Goal: Task Accomplishment & Management: Use online tool/utility

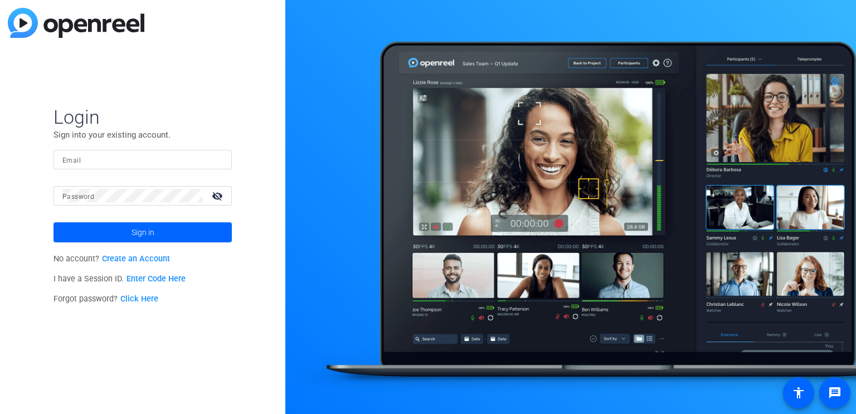
click at [110, 157] on input "Email" at bounding box center [142, 159] width 161 height 13
paste input "khester@balfourbeattyus.com"
type input "khester@balfourbeattyus.com"
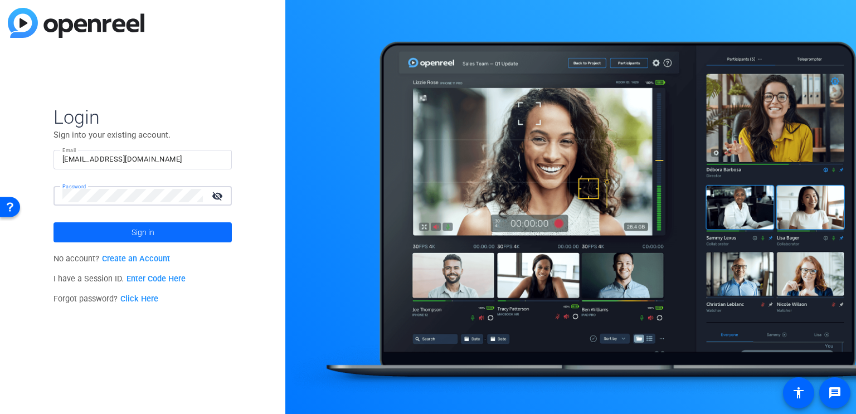
click at [143, 229] on span "Sign in" at bounding box center [143, 232] width 23 height 28
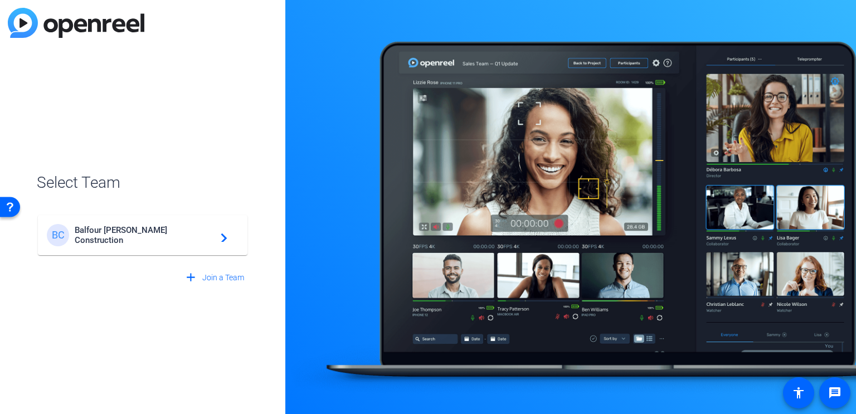
click at [138, 237] on span "Balfour Beatty Construction" at bounding box center [144, 235] width 139 height 20
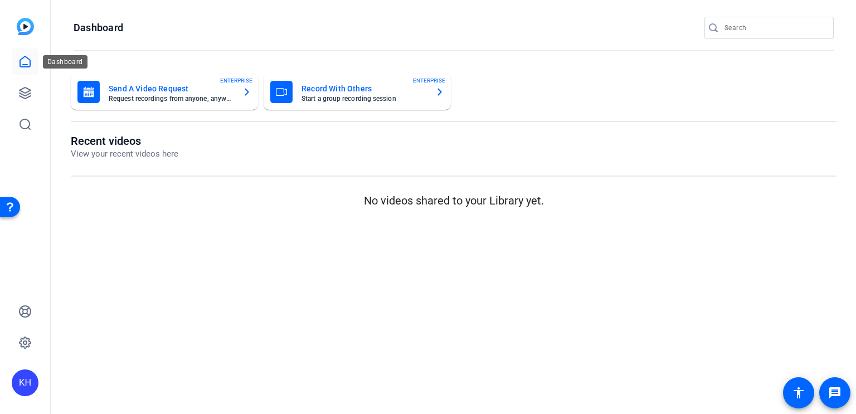
click at [27, 64] on icon at bounding box center [24, 61] width 13 height 13
click at [27, 60] on icon at bounding box center [24, 61] width 13 height 13
click at [27, 96] on icon at bounding box center [24, 92] width 13 height 13
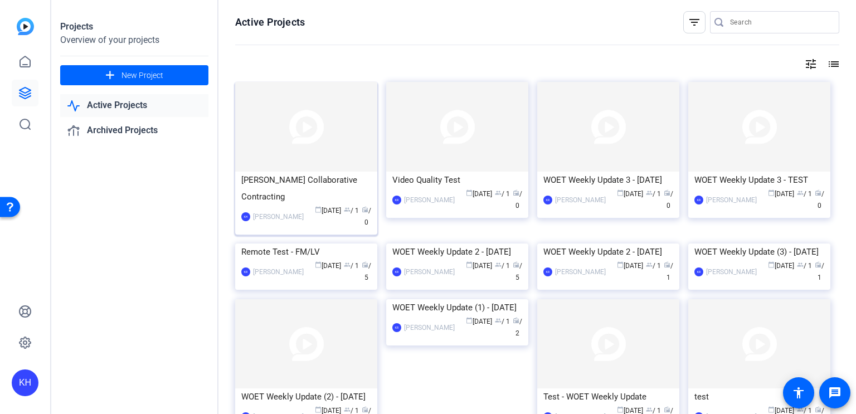
click at [307, 120] on img at bounding box center [306, 127] width 142 height 90
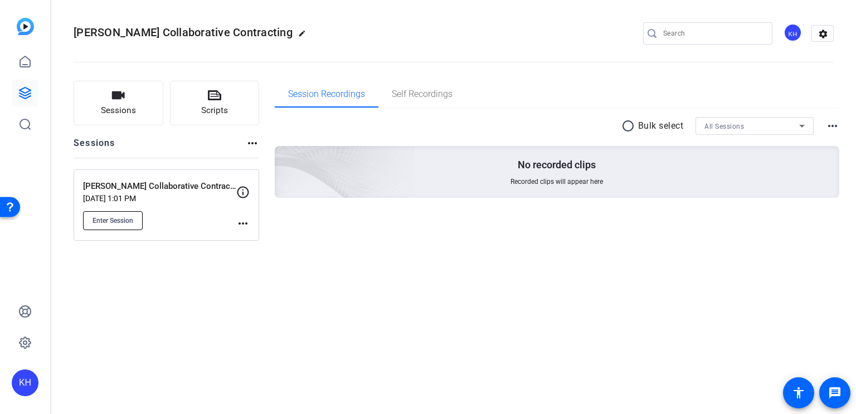
click at [116, 216] on span "Enter Session" at bounding box center [113, 220] width 41 height 9
click at [123, 216] on span "Enter Session" at bounding box center [113, 220] width 41 height 9
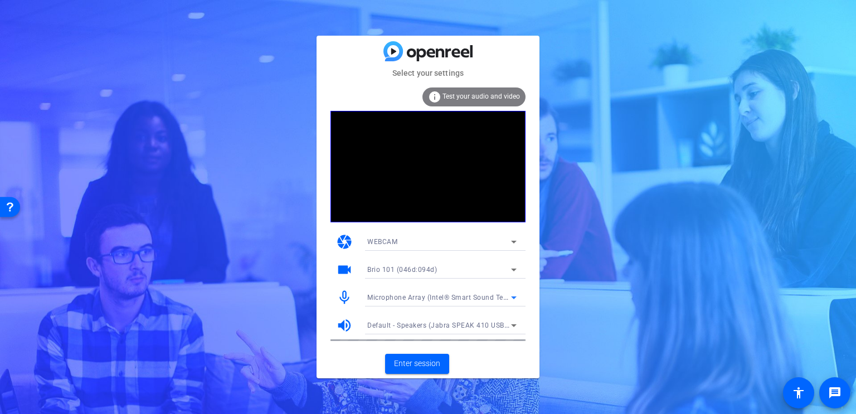
click at [514, 300] on icon at bounding box center [513, 297] width 13 height 13
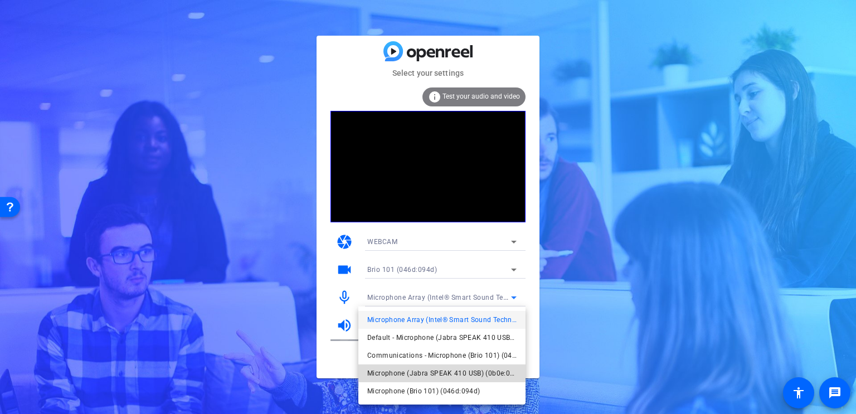
click at [501, 367] on span "Microphone (Jabra SPEAK 410 USB) (0b0e:0412)" at bounding box center [441, 373] width 149 height 13
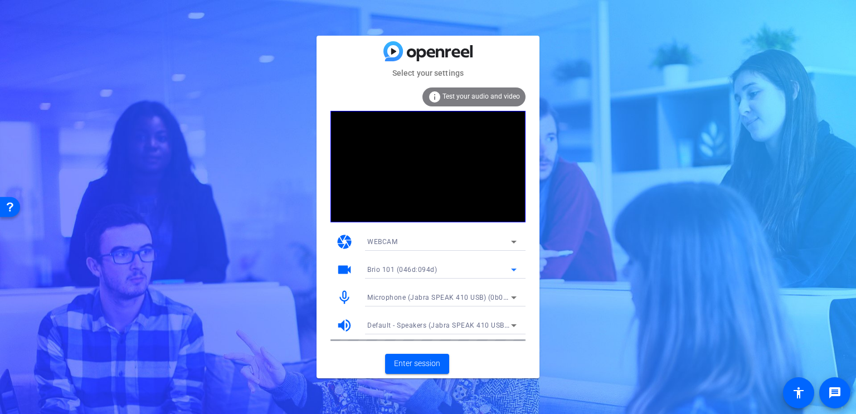
click at [514, 270] on icon at bounding box center [514, 270] width 6 height 3
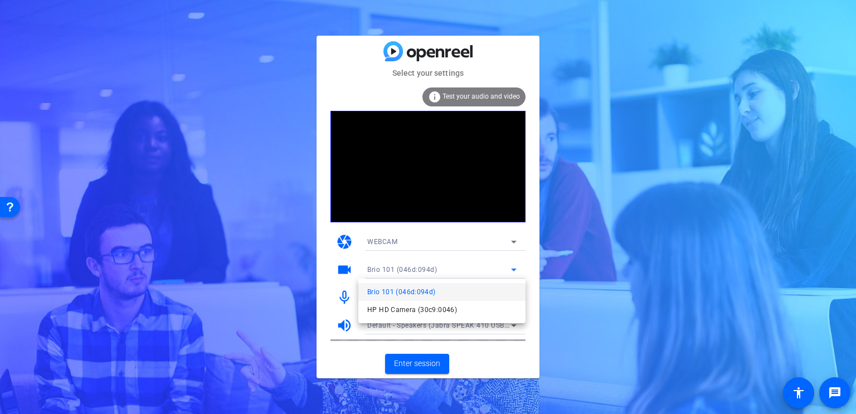
click at [487, 271] on div at bounding box center [428, 207] width 856 height 414
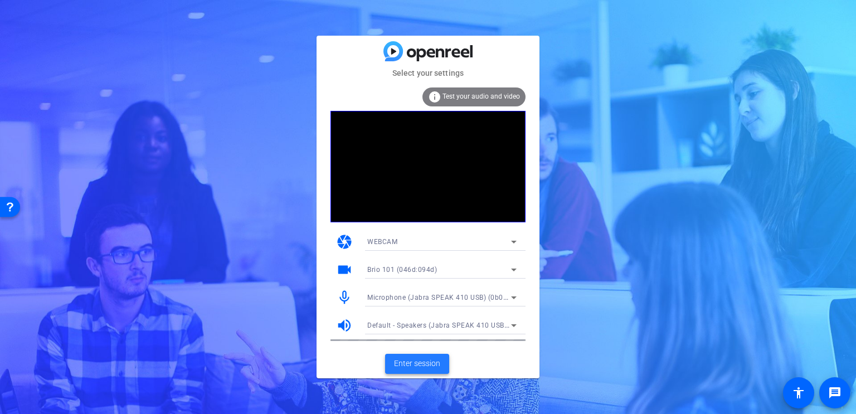
click at [425, 362] on span "Enter session" at bounding box center [417, 364] width 46 height 12
click at [508, 296] on icon at bounding box center [513, 297] width 13 height 13
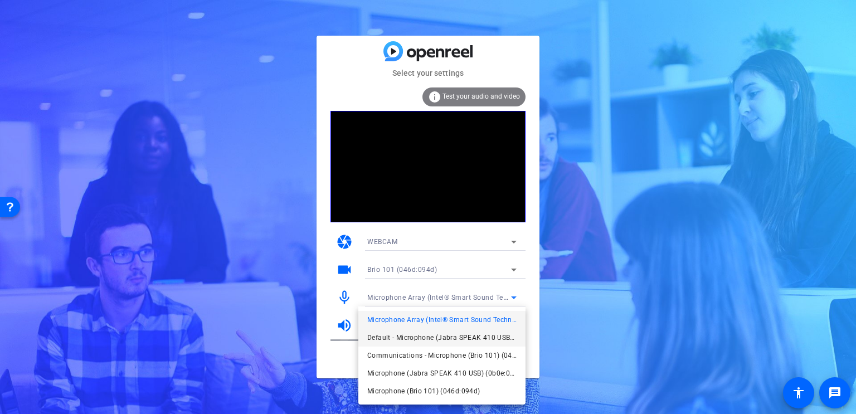
click at [481, 336] on span "Default - Microphone (Jabra SPEAK 410 USB) (0b0e:0412)" at bounding box center [441, 337] width 149 height 13
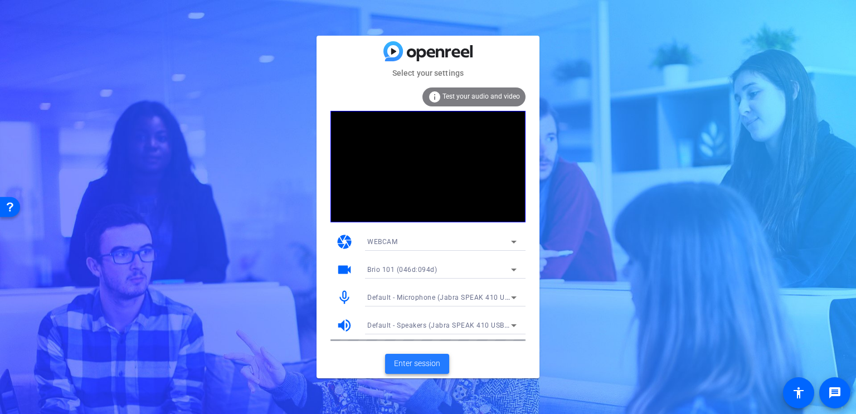
click at [419, 366] on span "Enter session" at bounding box center [417, 364] width 46 height 12
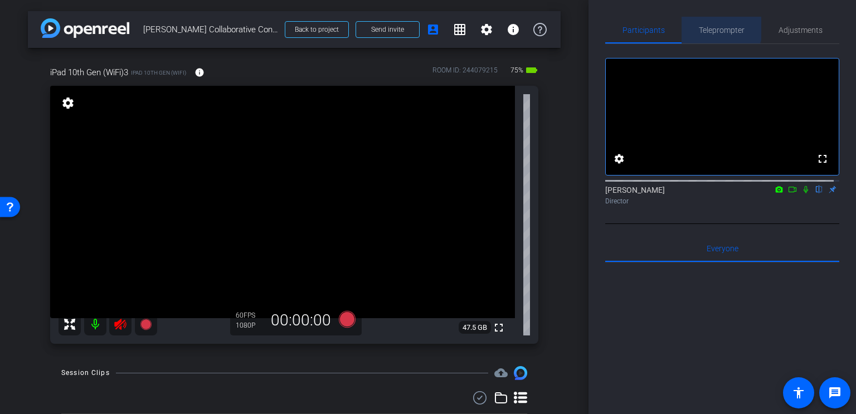
click at [711, 27] on span "Teleprompter" at bounding box center [722, 30] width 46 height 8
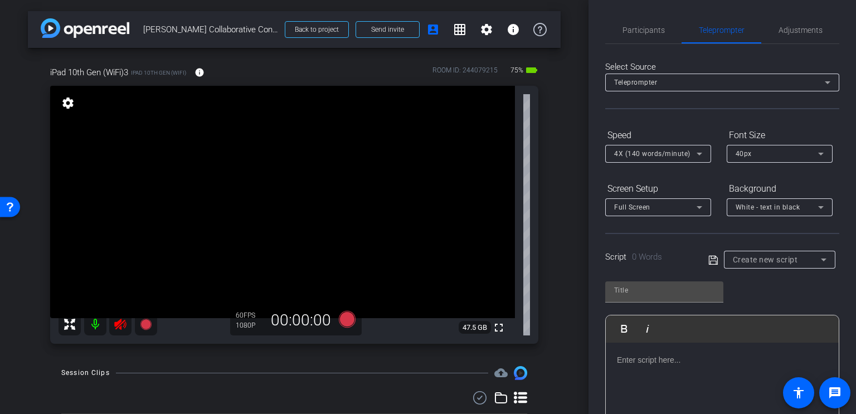
click at [647, 365] on p at bounding box center [722, 360] width 211 height 12
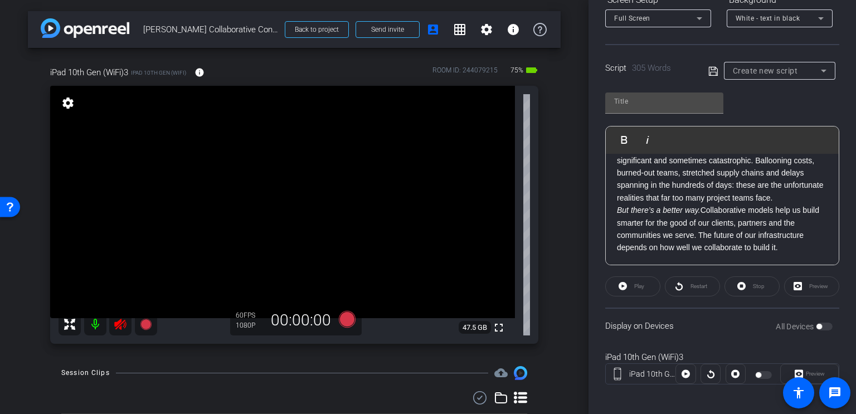
scroll to position [194, 0]
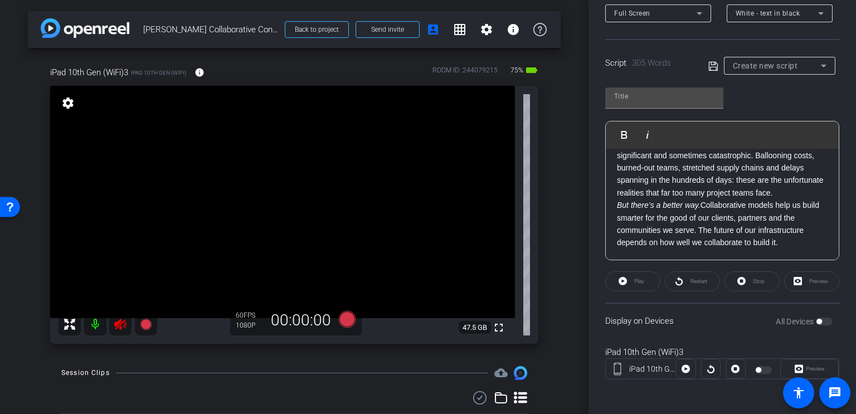
click at [710, 63] on icon at bounding box center [713, 66] width 10 height 13
type input "Default title 5266"
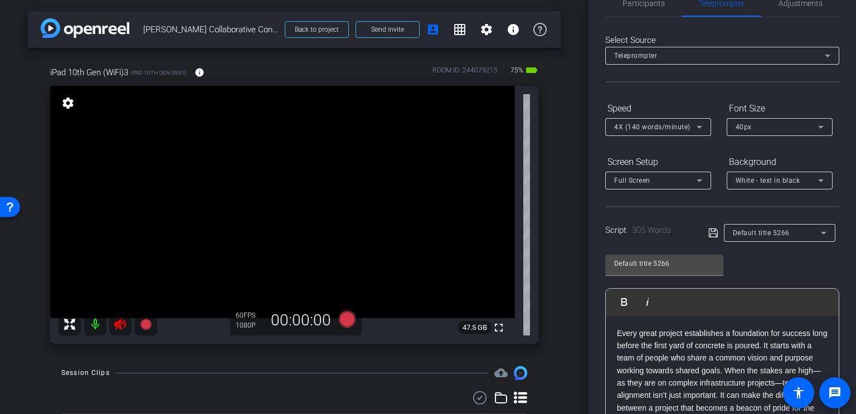
scroll to position [0, 0]
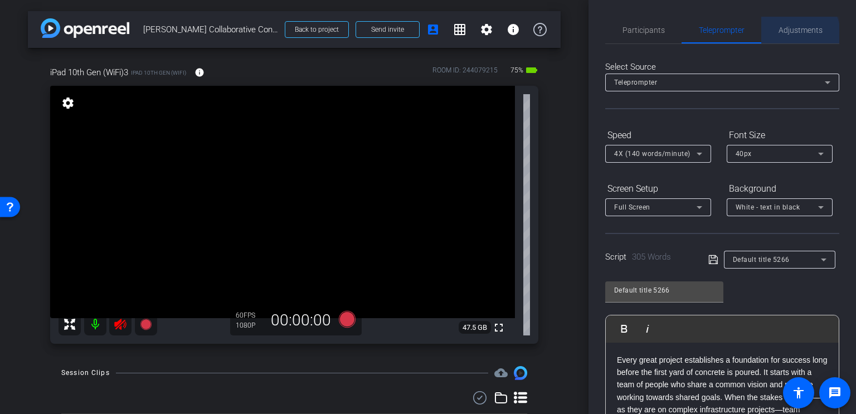
click at [791, 33] on span "Adjustments" at bounding box center [801, 30] width 44 height 8
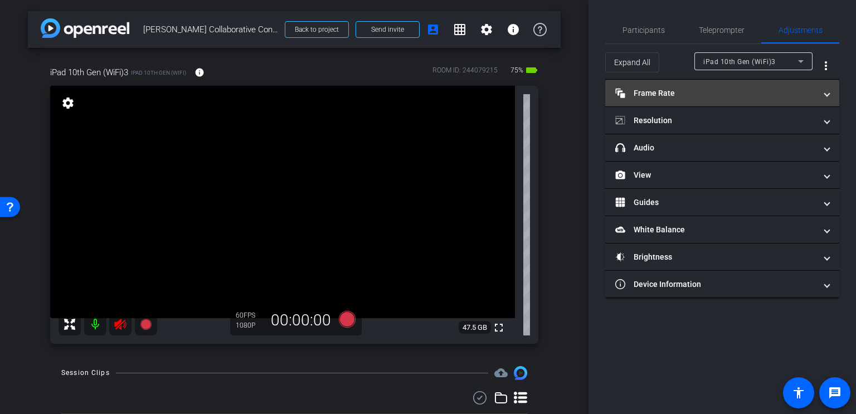
click at [833, 98] on mat-expansion-panel-header "Frame Rate Frame Rate" at bounding box center [722, 93] width 234 height 27
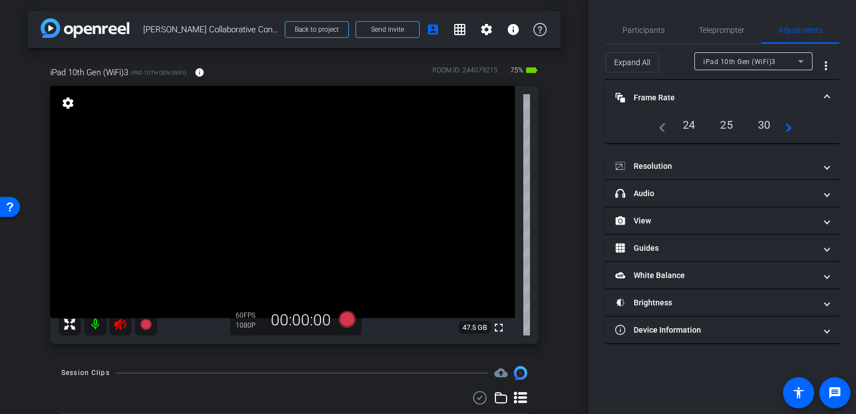
click at [765, 126] on div "30" at bounding box center [765, 124] width 30 height 19
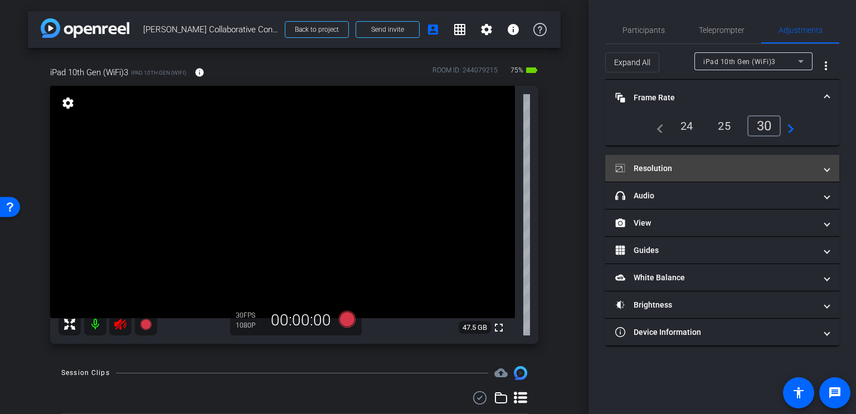
click at [825, 167] on span at bounding box center [827, 169] width 4 height 12
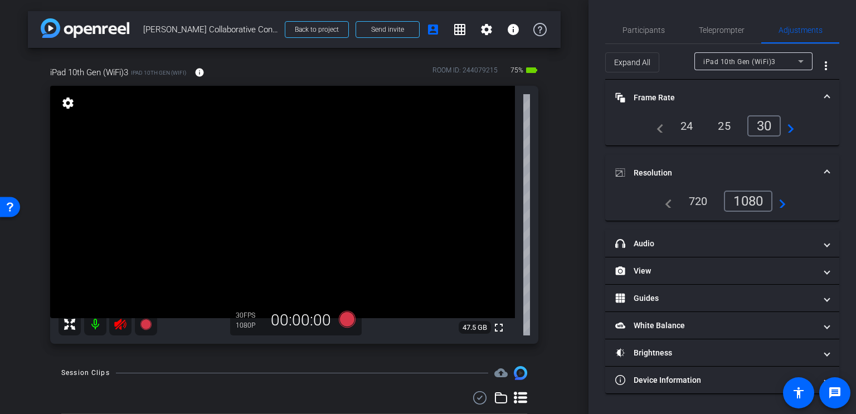
click at [783, 205] on mat-icon "navigate_next" at bounding box center [779, 201] width 13 height 13
click at [760, 201] on div "1080" at bounding box center [748, 201] width 48 height 21
click at [846, 126] on div "Participants Teleprompter Adjustments settings [PERSON_NAME] flip Director Ever…" at bounding box center [723, 207] width 268 height 414
click at [717, 31] on span "Teleprompter" at bounding box center [722, 30] width 46 height 8
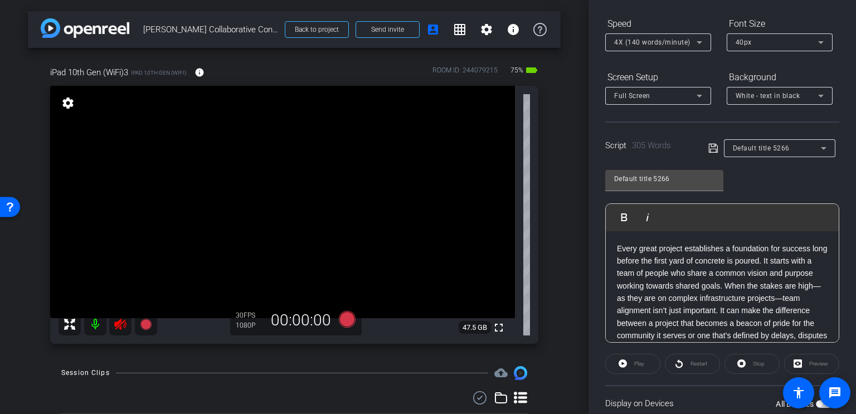
scroll to position [167, 0]
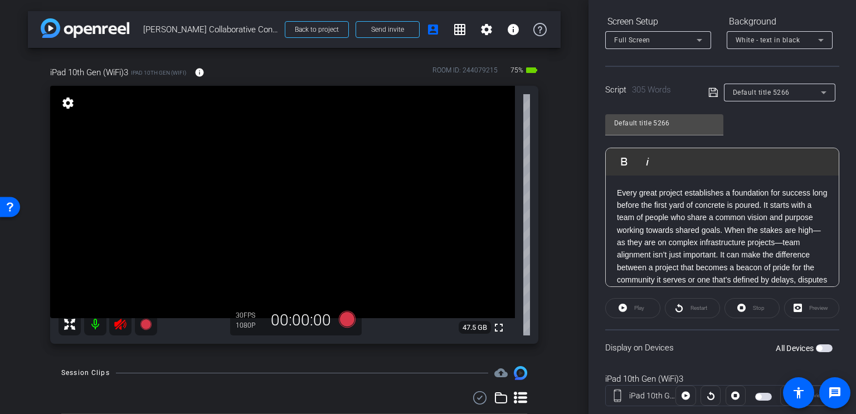
click at [627, 310] on div "Play" at bounding box center [632, 308] width 55 height 20
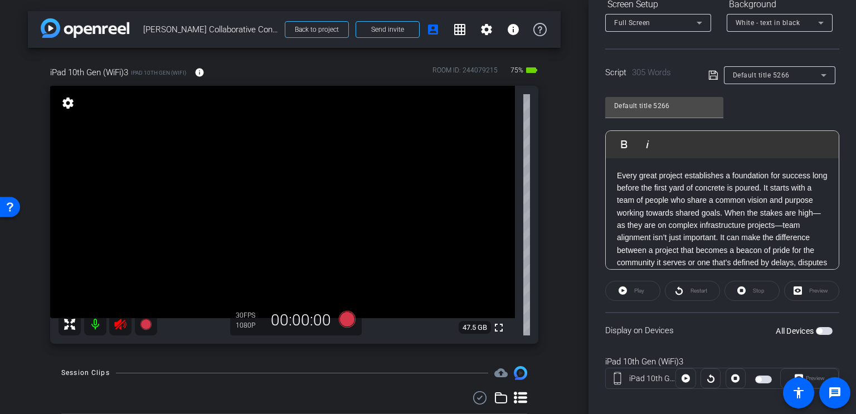
scroll to position [194, 0]
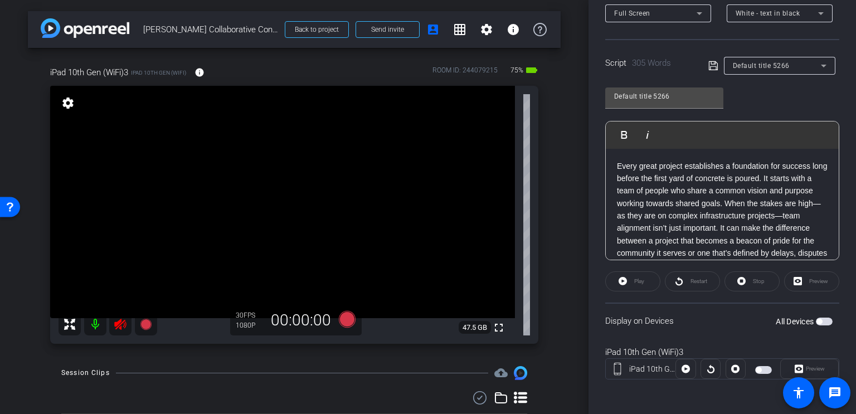
click at [820, 324] on span "button" at bounding box center [824, 322] width 17 height 8
click at [634, 280] on span "Play" at bounding box center [639, 281] width 10 height 6
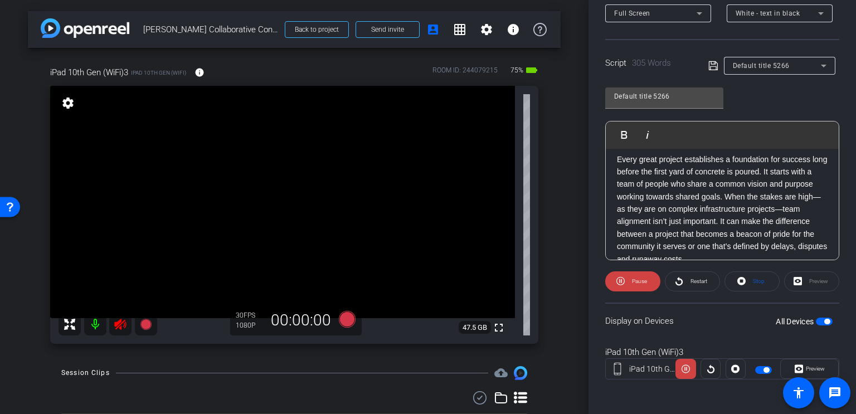
scroll to position [0, 0]
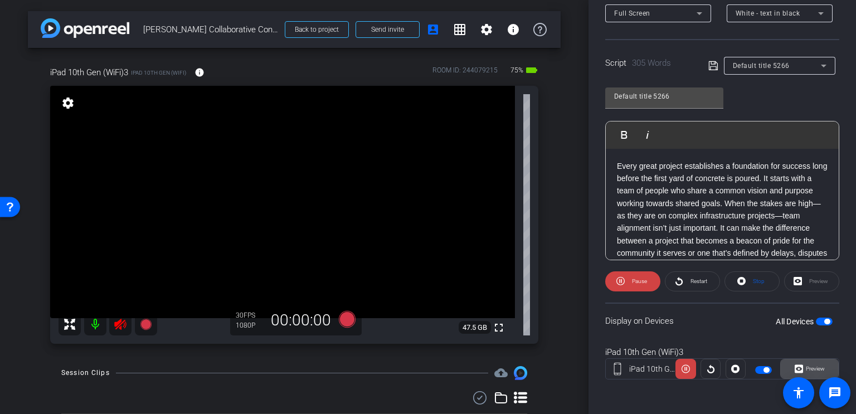
click at [828, 367] on span at bounding box center [809, 369] width 57 height 27
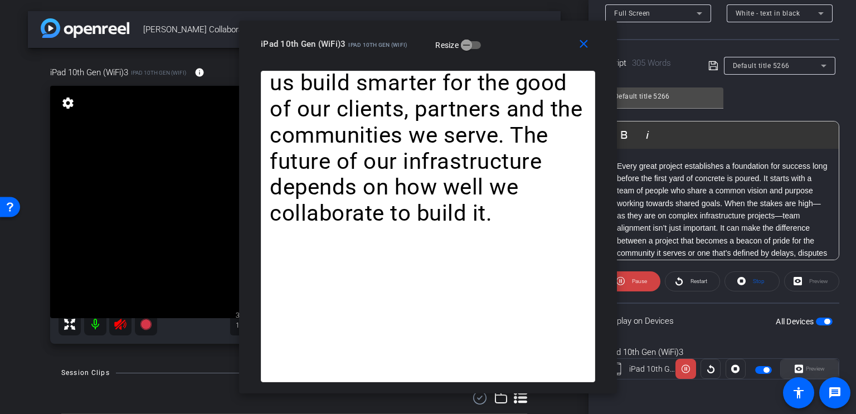
click at [828, 367] on div "Preview" at bounding box center [809, 369] width 59 height 20
click at [812, 369] on div "Preview" at bounding box center [809, 369] width 59 height 20
click at [584, 48] on mat-icon "close" at bounding box center [584, 44] width 14 height 14
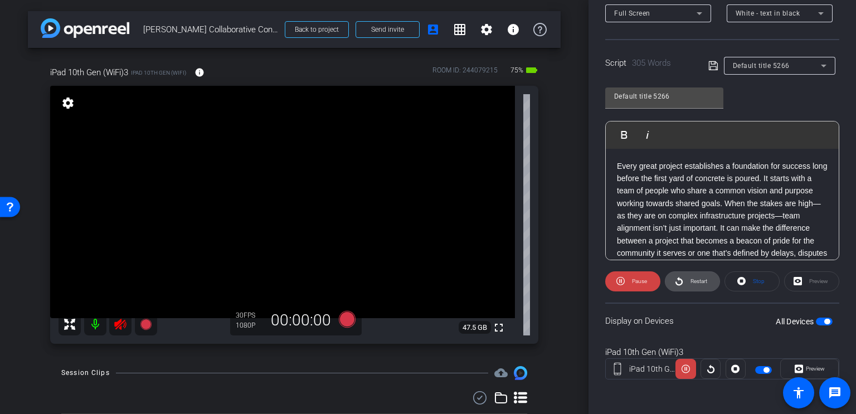
click at [694, 278] on span "Restart" at bounding box center [699, 281] width 17 height 6
click at [147, 324] on icon at bounding box center [145, 324] width 11 height 11
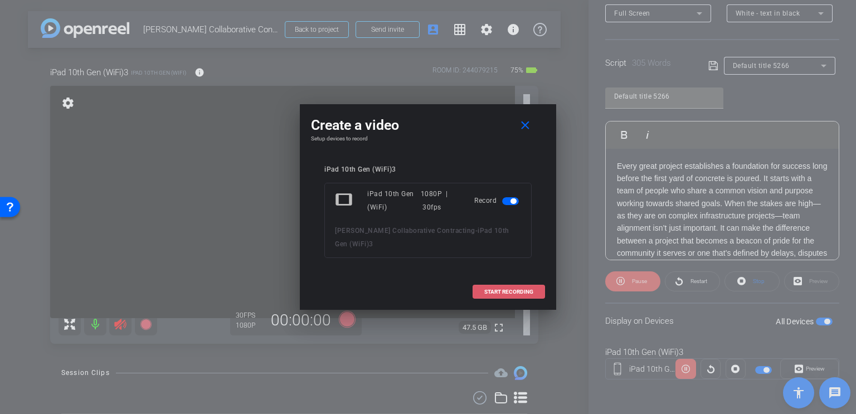
click at [499, 289] on span "START RECORDING" at bounding box center [508, 292] width 49 height 6
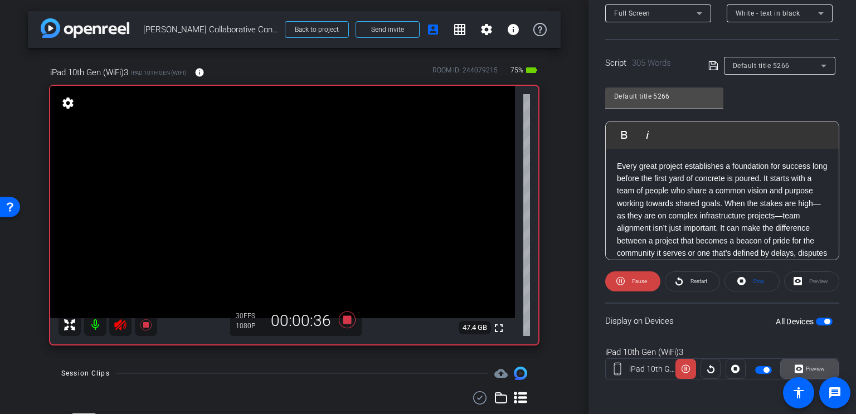
click at [819, 363] on span "Preview" at bounding box center [814, 369] width 22 height 16
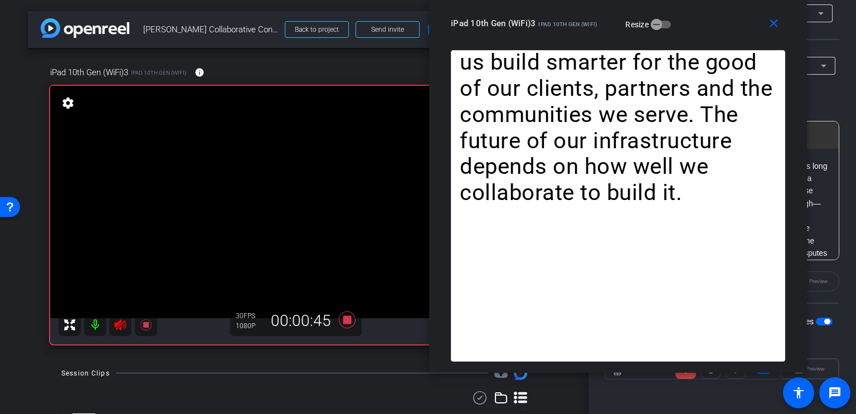
drag, startPoint x: 500, startPoint y: 42, endPoint x: 690, endPoint y: 21, distance: 191.3
click at [690, 21] on div "iPad 10th Gen (WiFi)3 iPad 10th Gen (WiFi) Resize" at bounding box center [622, 23] width 343 height 20
click at [773, 28] on mat-icon "close" at bounding box center [774, 24] width 14 height 14
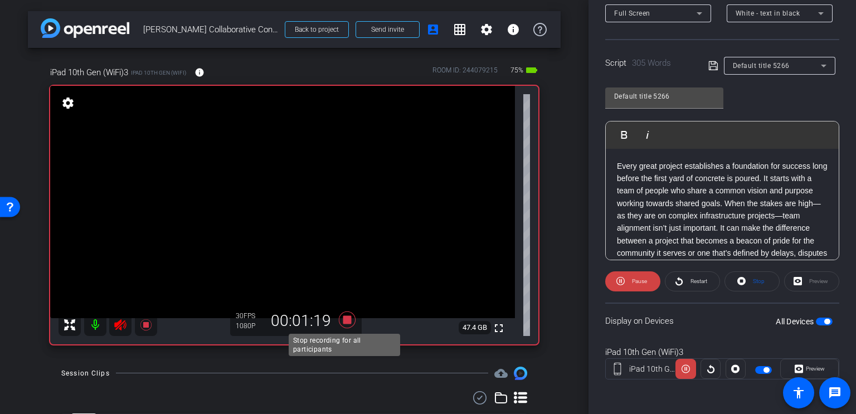
click at [341, 317] on icon at bounding box center [347, 320] width 17 height 17
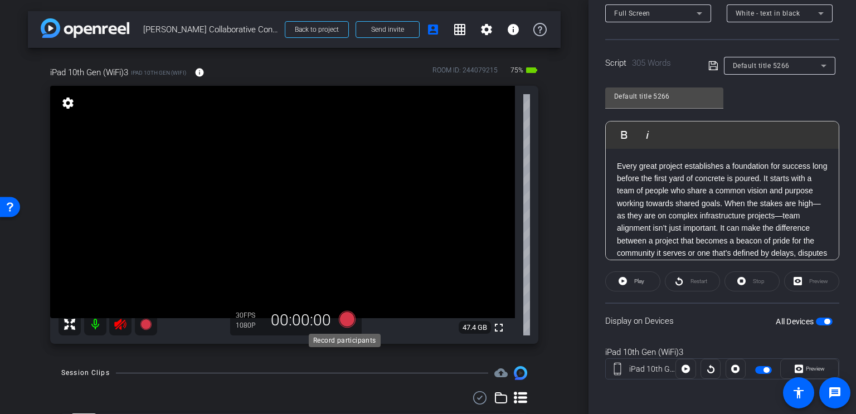
click at [340, 322] on icon at bounding box center [347, 319] width 17 height 17
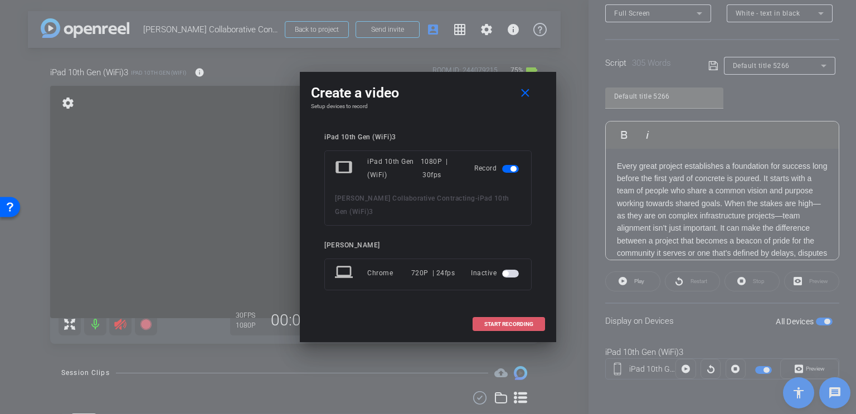
click at [521, 323] on span "START RECORDING" at bounding box center [508, 325] width 49 height 6
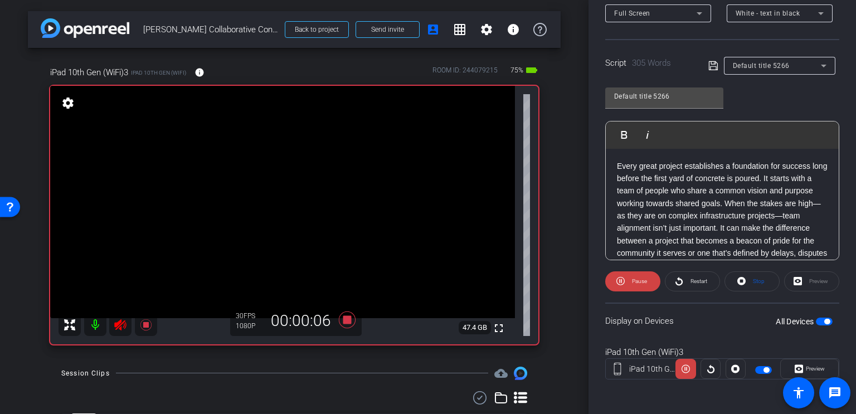
click at [807, 280] on div "Preview" at bounding box center [811, 281] width 55 height 20
click at [815, 282] on div "Preview" at bounding box center [811, 281] width 55 height 20
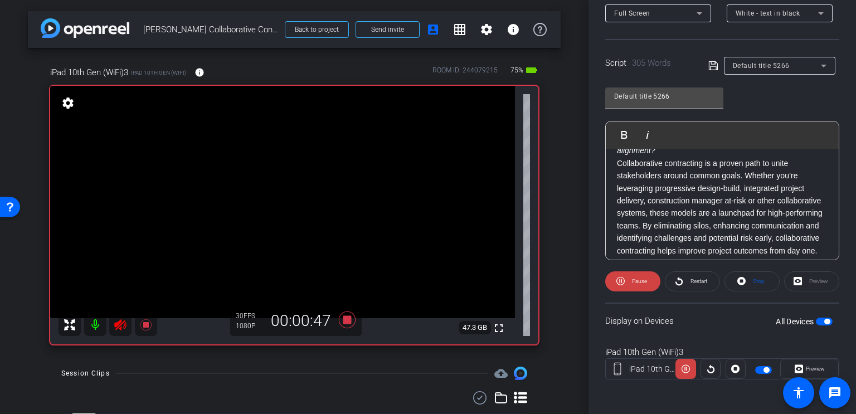
scroll to position [167, 0]
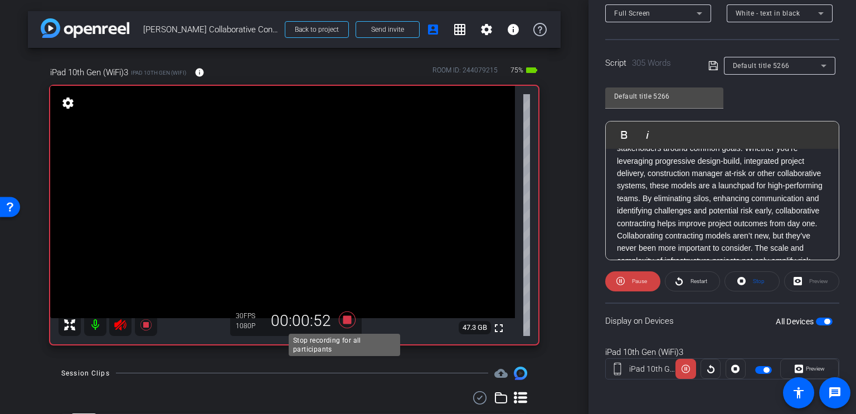
click at [342, 323] on icon at bounding box center [347, 320] width 17 height 17
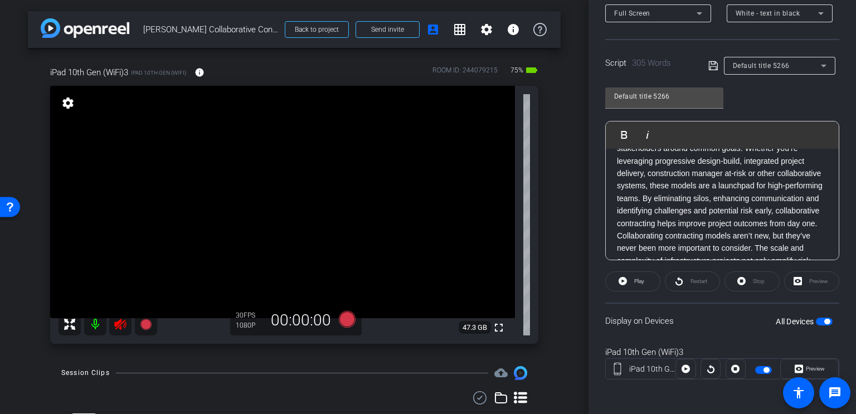
click at [805, 103] on div "Default title 5266 Play Play from this location Play Selected Play and display …" at bounding box center [722, 169] width 234 height 181
